Goal: Task Accomplishment & Management: Manage account settings

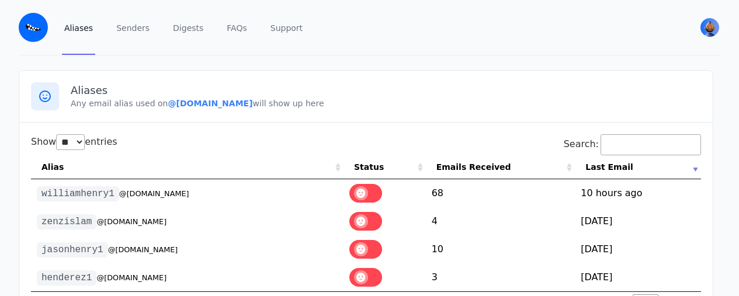
select select "**"
click at [173, 106] on b "@[DOMAIN_NAME]" at bounding box center [210, 103] width 85 height 9
click at [168, 104] on b "@[DOMAIN_NAME]" at bounding box center [210, 103] width 85 height 9
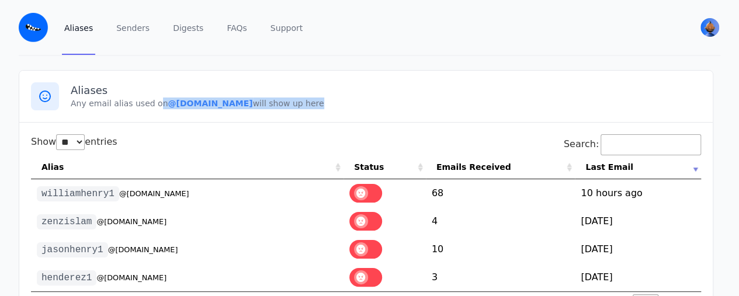
click at [168, 104] on b "@[DOMAIN_NAME]" at bounding box center [210, 103] width 85 height 9
click at [168, 103] on b "@[DOMAIN_NAME]" at bounding box center [210, 103] width 85 height 9
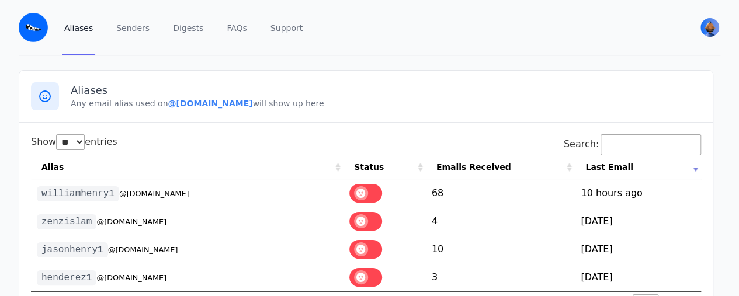
drag, startPoint x: 150, startPoint y: 102, endPoint x: 247, endPoint y: 105, distance: 97.0
click at [247, 105] on p "Any email alias used on @[DOMAIN_NAME] will show up here" at bounding box center [386, 104] width 630 height 12
click at [228, 102] on b "@[DOMAIN_NAME]" at bounding box center [210, 103] width 85 height 9
click at [202, 103] on b "@[DOMAIN_NAME]" at bounding box center [210, 103] width 85 height 9
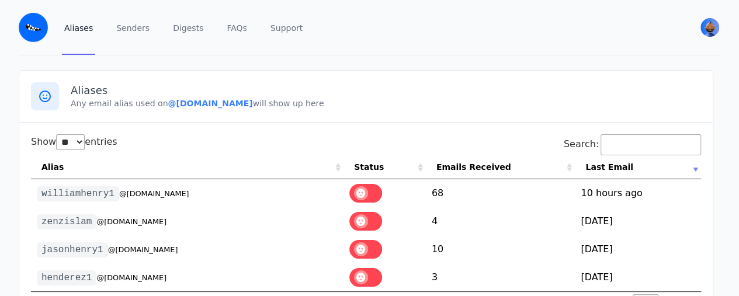
click at [235, 102] on b "@[DOMAIN_NAME]" at bounding box center [210, 103] width 85 height 9
click at [187, 101] on b "@[DOMAIN_NAME]" at bounding box center [210, 103] width 85 height 9
click at [172, 110] on div "Aliases Any email alias used on @[DOMAIN_NAME] will show up here" at bounding box center [365, 97] width 693 height 52
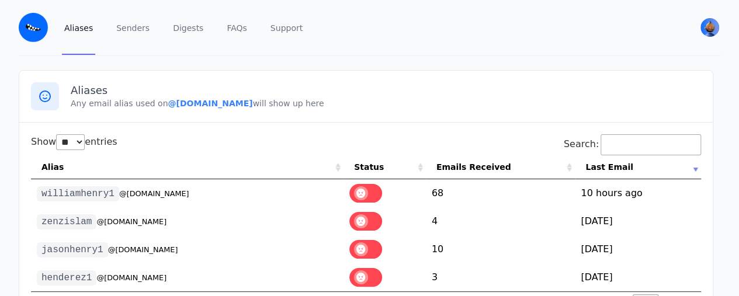
click at [168, 106] on b "@[DOMAIN_NAME]" at bounding box center [210, 103] width 85 height 9
click at [168, 105] on b "@[DOMAIN_NAME]" at bounding box center [210, 103] width 85 height 9
click at [175, 103] on b "@[DOMAIN_NAME]" at bounding box center [210, 103] width 85 height 9
